Goal: Task Accomplishment & Management: Use online tool/utility

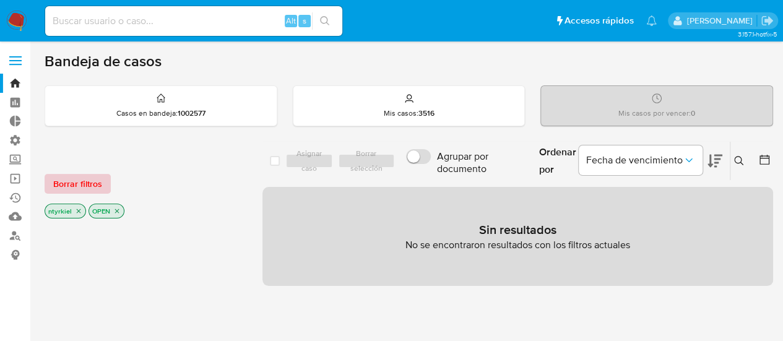
click at [81, 178] on span "Borrar filtros" at bounding box center [77, 183] width 49 height 17
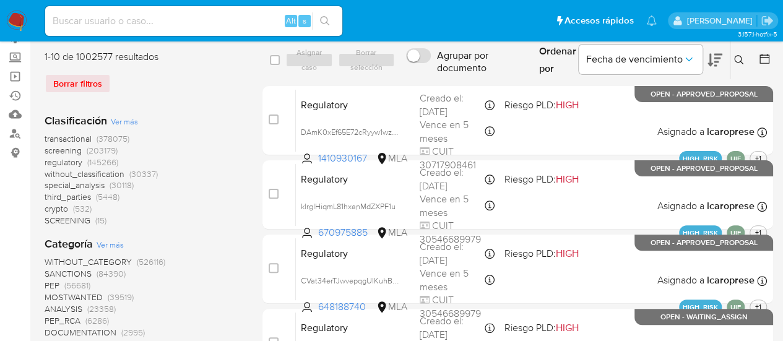
scroll to position [124, 0]
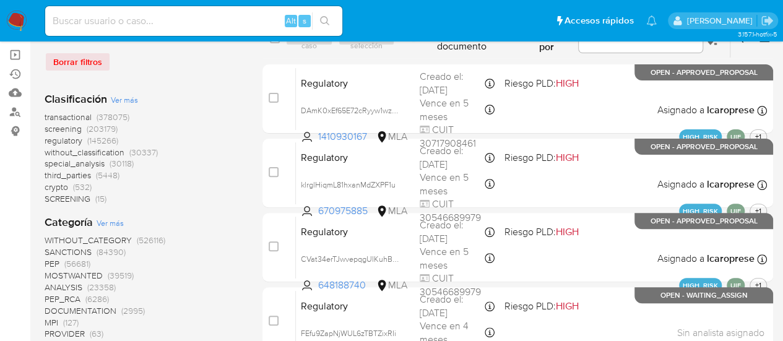
click at [64, 185] on span "crypto" at bounding box center [57, 187] width 24 height 12
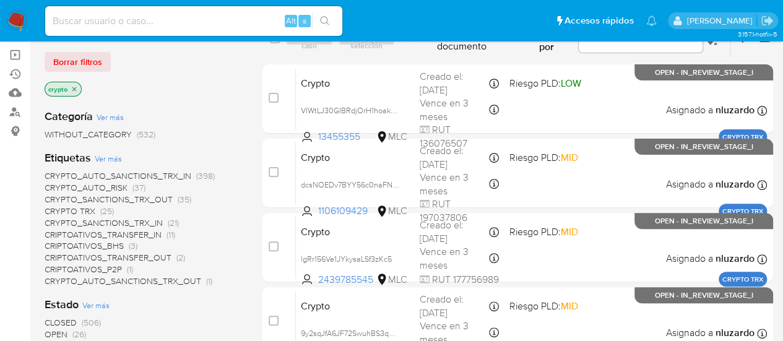
click at [111, 157] on span "Ver más" at bounding box center [108, 158] width 27 height 11
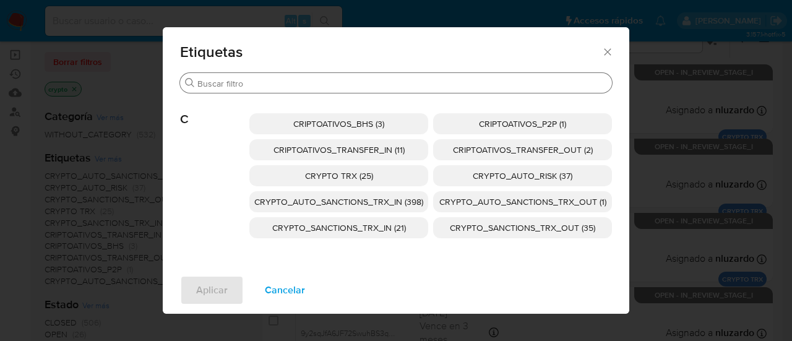
click at [353, 77] on div "Buscar" at bounding box center [396, 83] width 432 height 20
click at [609, 52] on icon "Cerrar" at bounding box center [607, 52] width 12 height 12
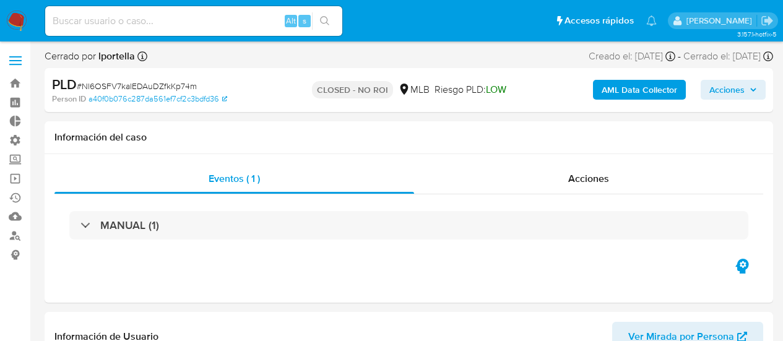
select select "10"
